Goal: Transaction & Acquisition: Obtain resource

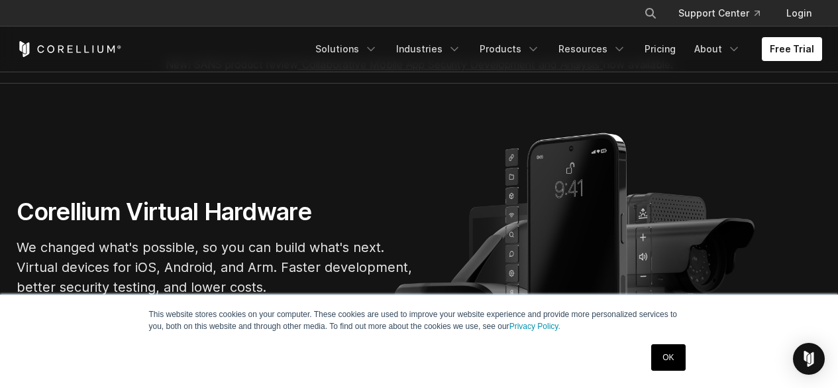
scroll to position [26, 0]
click at [800, 55] on link "Free Trial" at bounding box center [792, 49] width 60 height 24
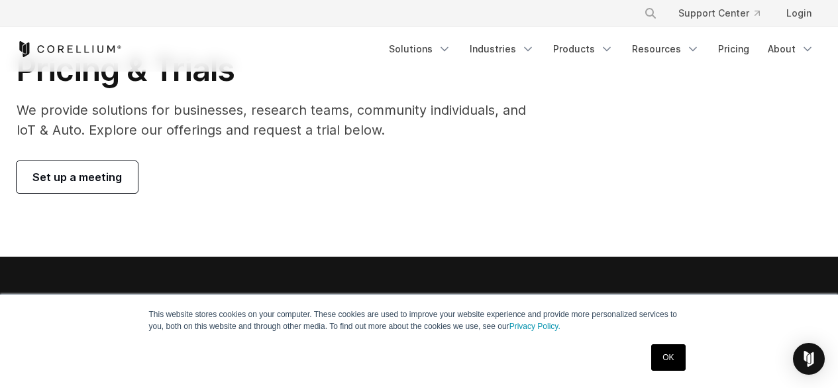
scroll to position [86, 0]
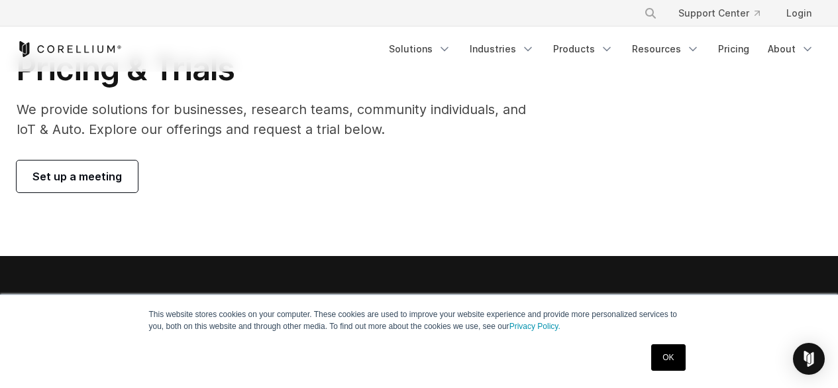
click at [105, 180] on span "Set up a meeting" at bounding box center [76, 176] width 89 height 16
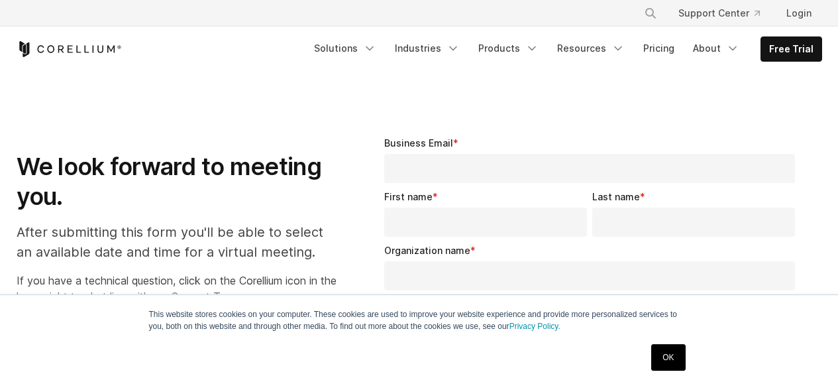
select select "**"
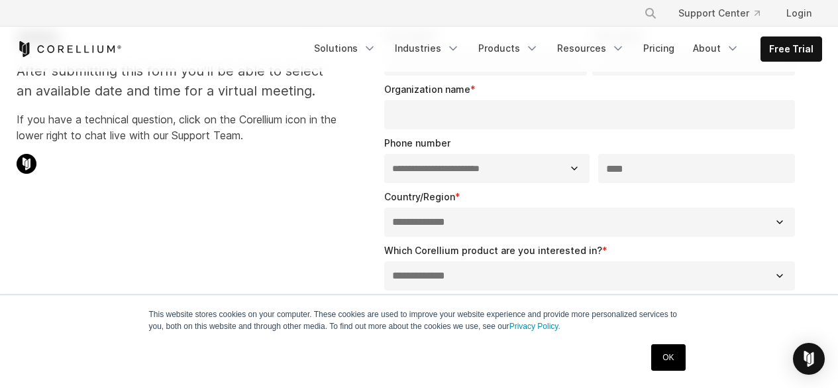
scroll to position [158, 0]
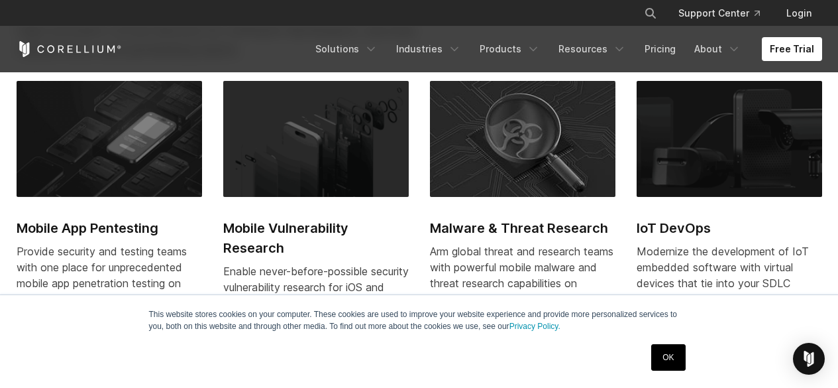
scroll to position [537, 0]
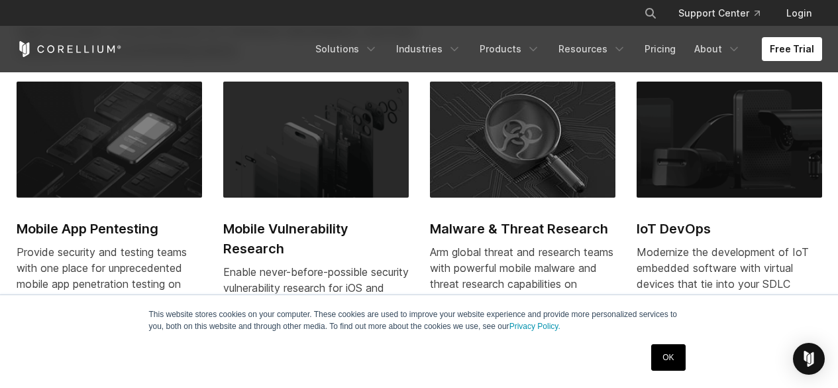
click at [127, 224] on h2 "Mobile App Pentesting" at bounding box center [109, 229] width 185 height 20
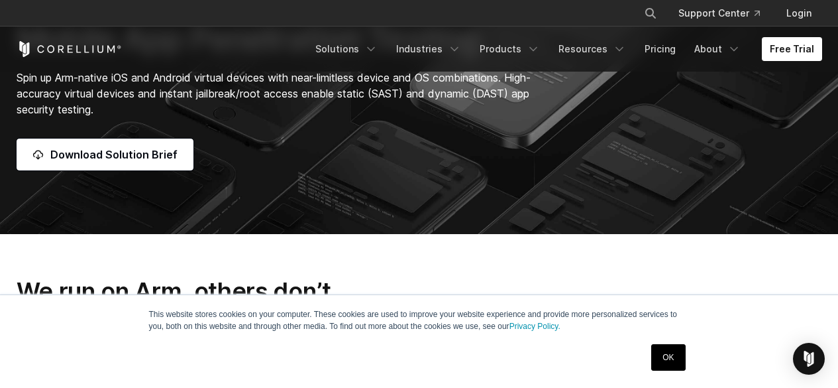
scroll to position [135, 0]
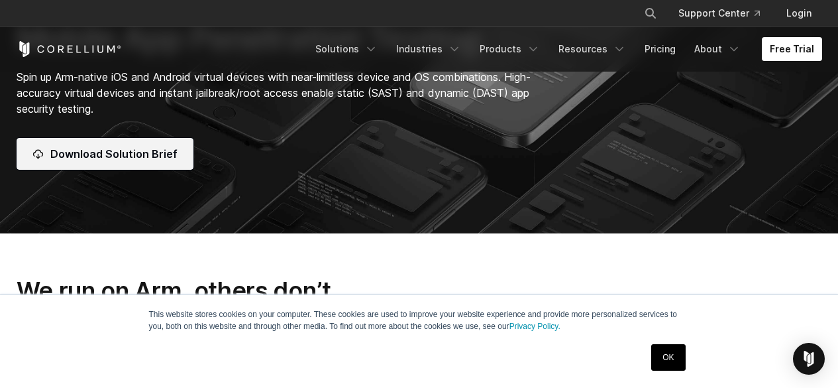
click at [160, 148] on span "Download Solution Brief" at bounding box center [113, 154] width 127 height 16
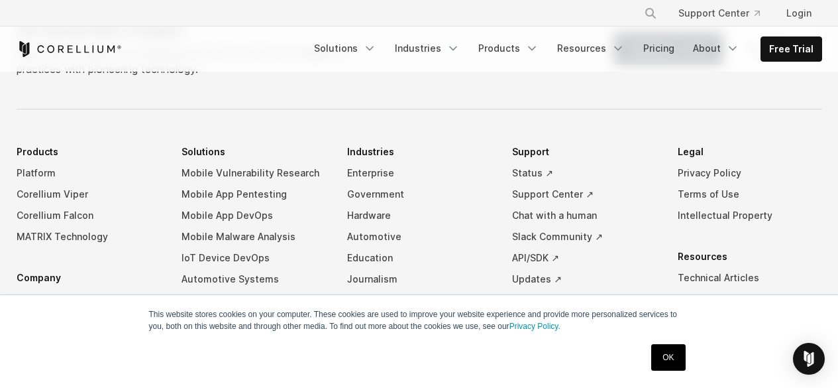
scroll to position [1213, 0]
